Goal: Information Seeking & Learning: Learn about a topic

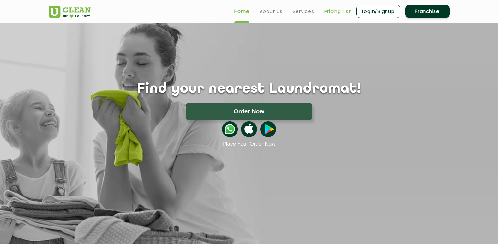
click at [328, 10] on link "Pricing List" at bounding box center [337, 12] width 27 height 8
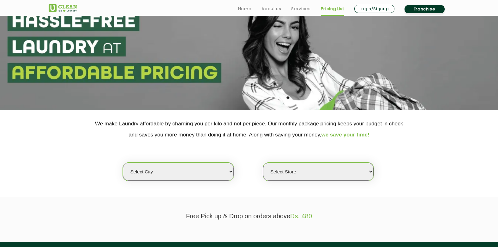
scroll to position [72, 0]
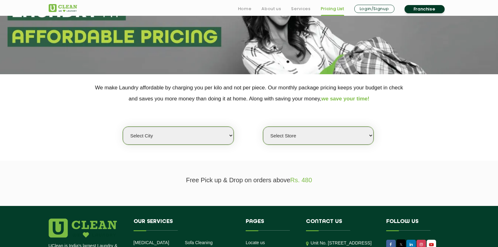
click at [199, 132] on select "Select city [GEOGRAPHIC_DATA] [GEOGRAPHIC_DATA] [GEOGRAPHIC_DATA] [GEOGRAPHIC_D…" at bounding box center [178, 136] width 111 height 18
click at [195, 135] on select "Select city [GEOGRAPHIC_DATA] [GEOGRAPHIC_DATA] [GEOGRAPHIC_DATA] [GEOGRAPHIC_D…" at bounding box center [178, 136] width 111 height 18
click at [225, 136] on select "Select city [GEOGRAPHIC_DATA] [GEOGRAPHIC_DATA] [GEOGRAPHIC_DATA] [GEOGRAPHIC_D…" at bounding box center [178, 136] width 111 height 18
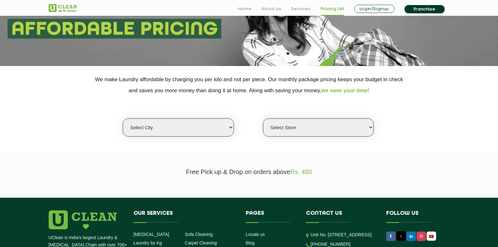
scroll to position [152, 0]
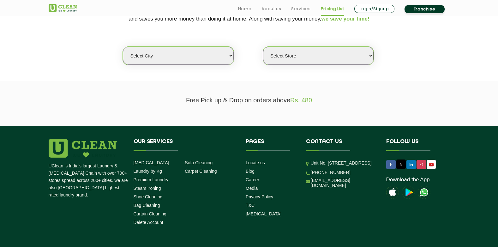
click at [226, 54] on select "Select city [GEOGRAPHIC_DATA] [GEOGRAPHIC_DATA] [GEOGRAPHIC_DATA] [GEOGRAPHIC_D…" at bounding box center [178, 56] width 111 height 18
select select "12"
click at [123, 47] on select "Select city [GEOGRAPHIC_DATA] [GEOGRAPHIC_DATA] [GEOGRAPHIC_DATA] [GEOGRAPHIC_D…" at bounding box center [178, 56] width 111 height 18
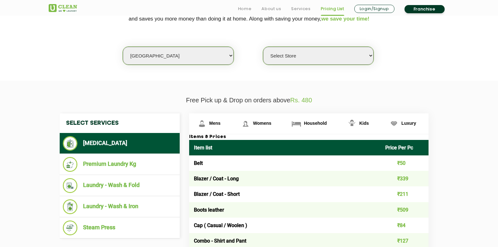
click at [278, 54] on select "Select Store UClean Shivranjani" at bounding box center [318, 56] width 111 height 18
select select "25"
click at [263, 47] on select "Select Store UClean Shivranjani" at bounding box center [318, 56] width 111 height 18
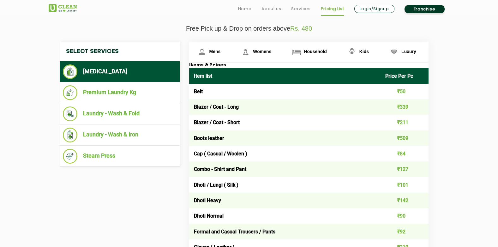
scroll to position [192, 0]
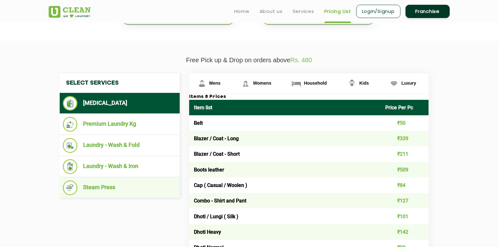
click at [105, 190] on li "Steam Press" at bounding box center [120, 187] width 114 height 15
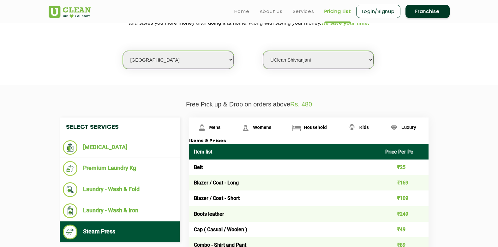
scroll to position [116, 0]
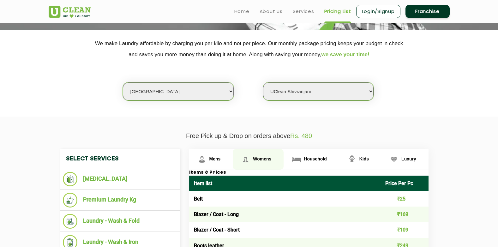
click at [261, 158] on span "Womens" at bounding box center [262, 158] width 18 height 5
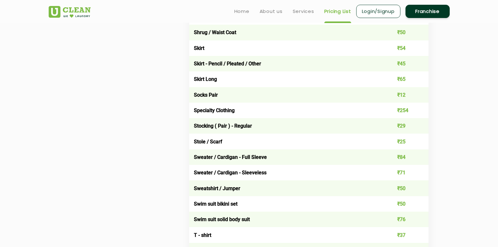
scroll to position [1980, 0]
